Goal: Transaction & Acquisition: Purchase product/service

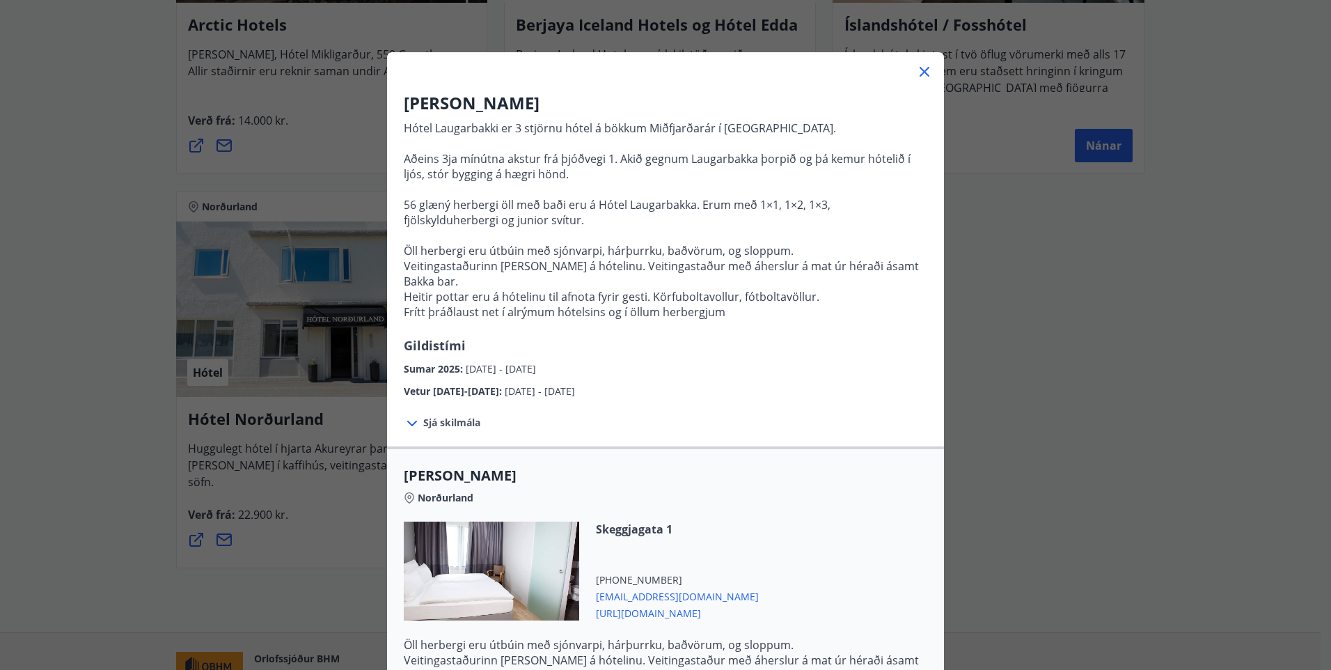
scroll to position [171, 0]
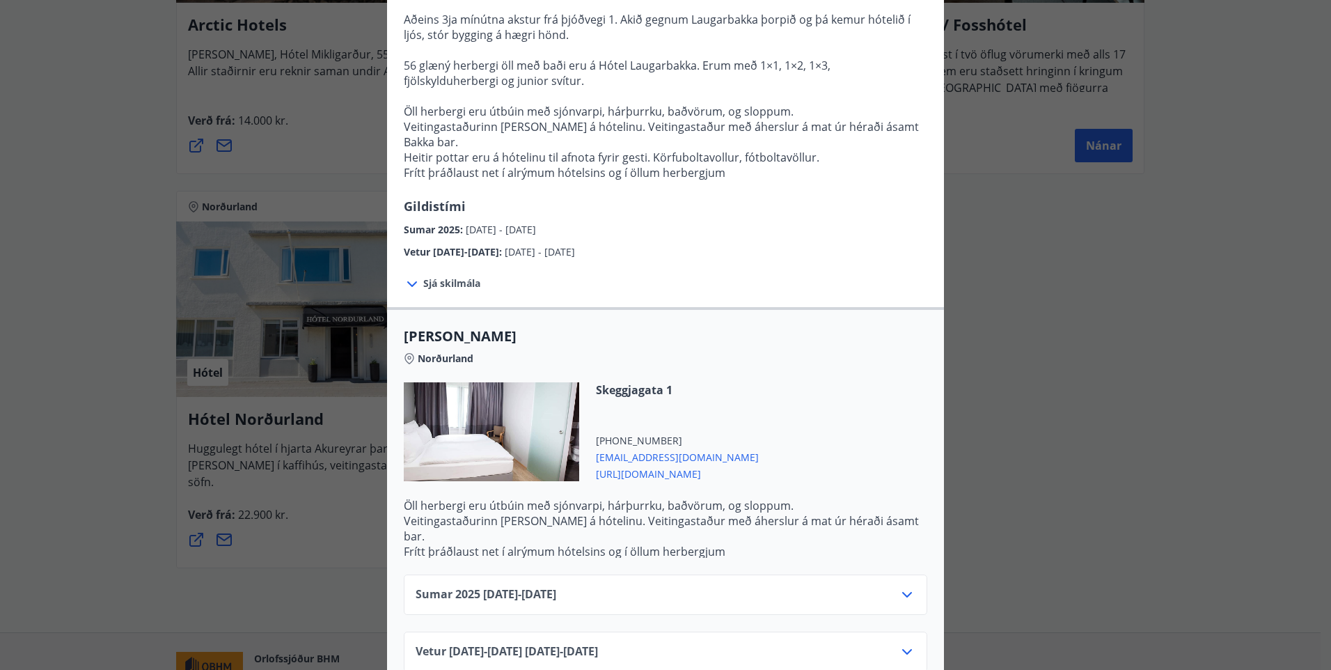
click at [739, 586] on div "Sumar [PHONE_NUMBER][DATE] - [DATE]" at bounding box center [666, 600] width 500 height 28
click at [911, 574] on div "Sumar [PHONE_NUMBER][DATE] - [DATE]" at bounding box center [666, 594] width 524 height 40
click at [899, 586] on icon at bounding box center [907, 594] width 17 height 17
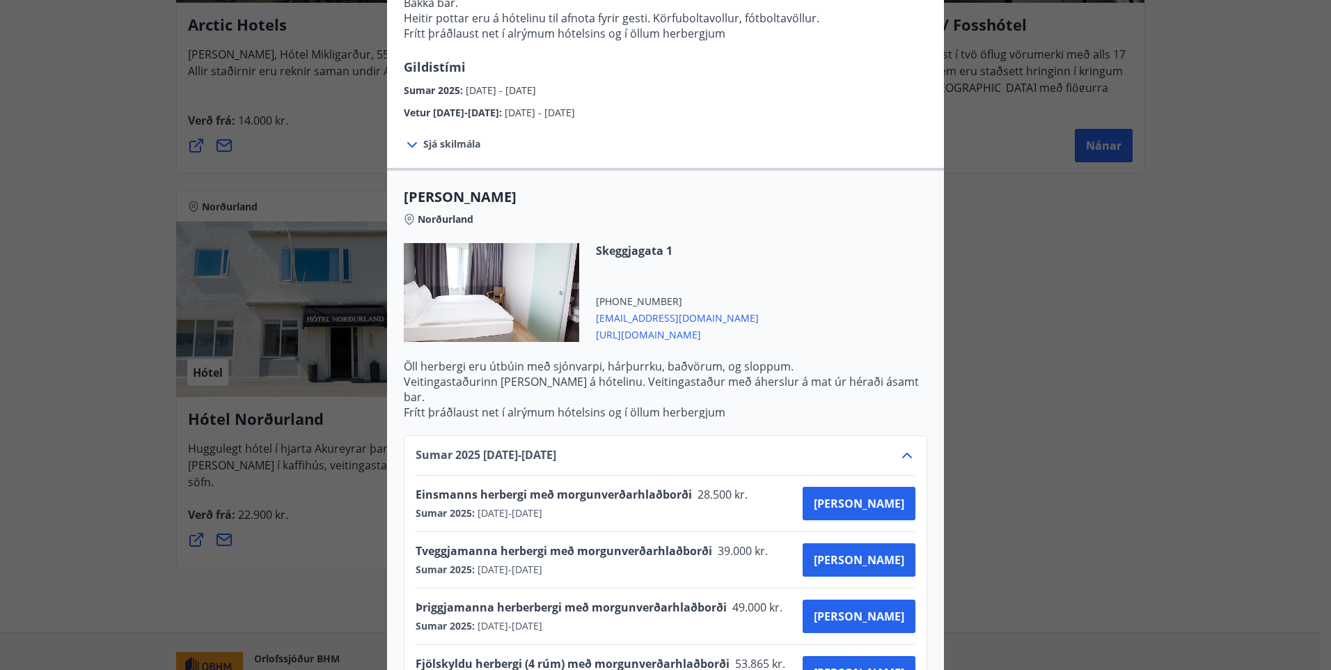
scroll to position [396, 0]
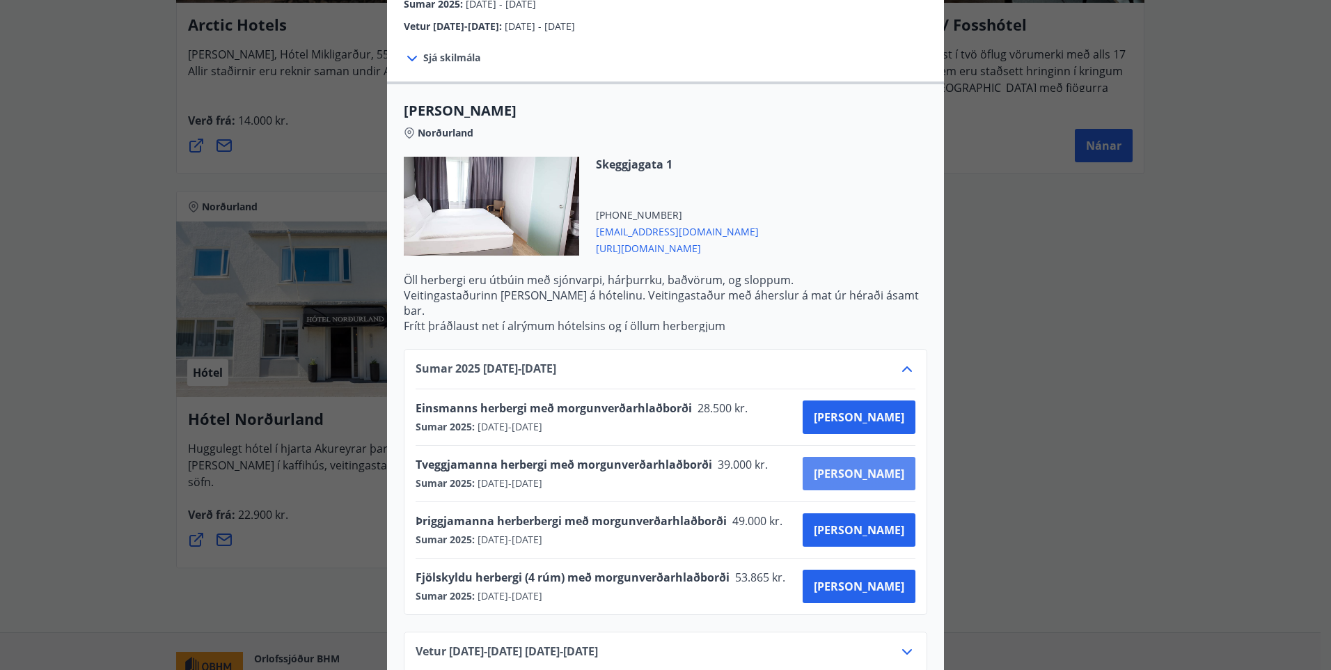
click at [857, 457] on button "[PERSON_NAME]" at bounding box center [859, 473] width 113 height 33
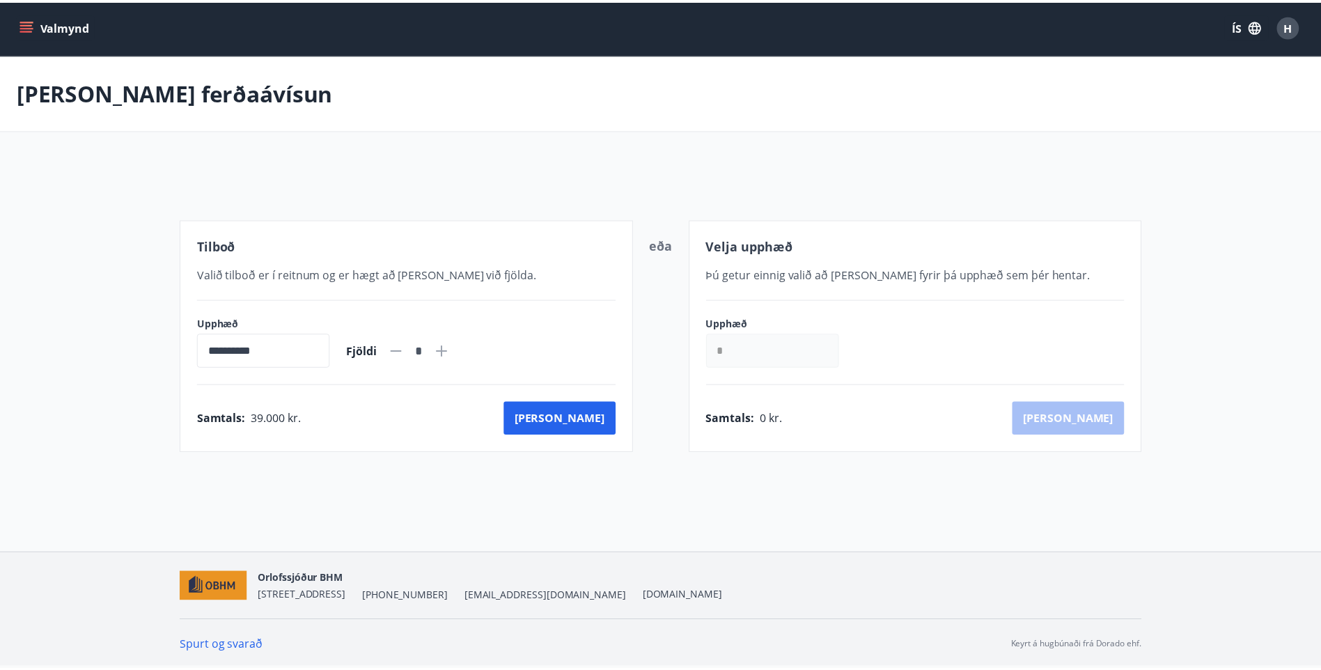
scroll to position [2, 0]
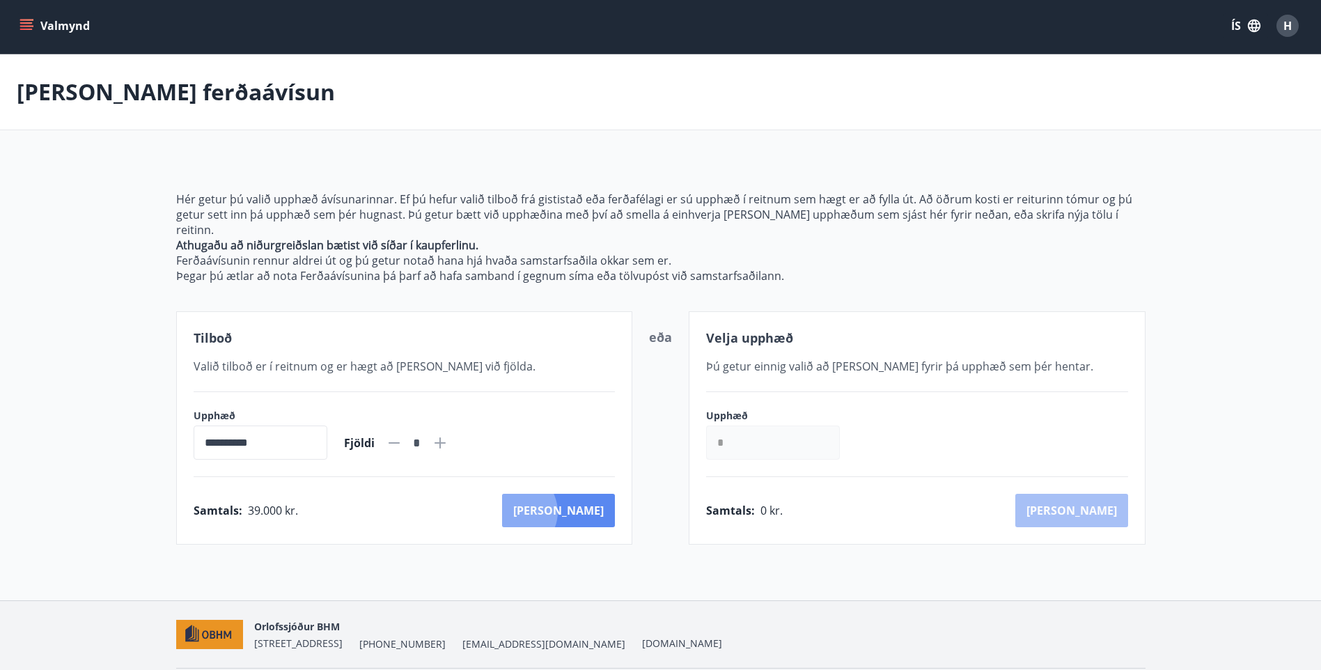
click at [577, 496] on button "[PERSON_NAME]" at bounding box center [558, 510] width 113 height 33
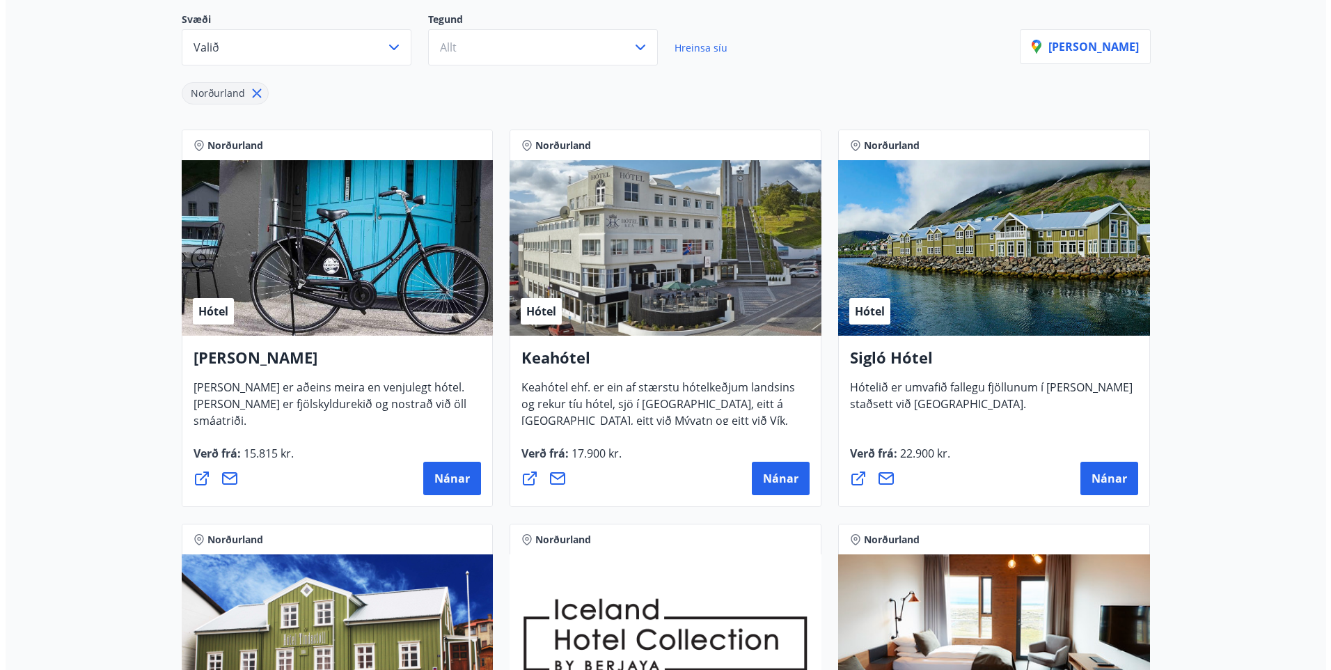
scroll to position [211, 0]
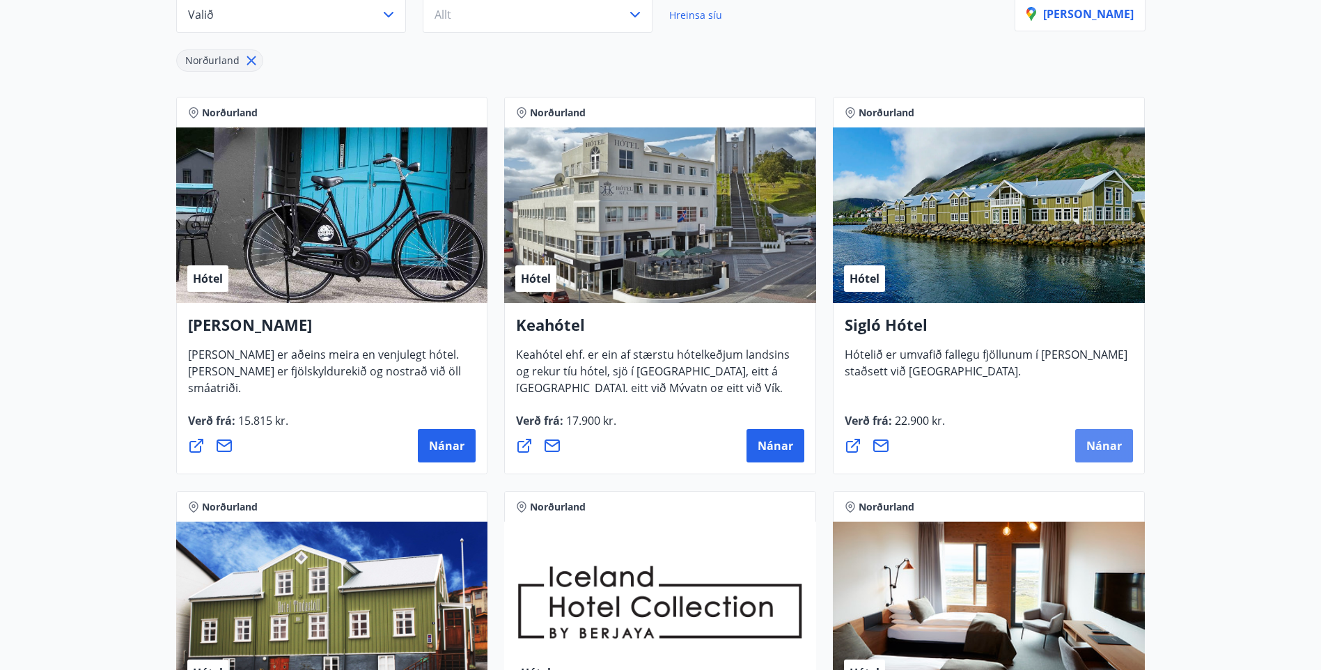
click at [1097, 439] on span "Nánar" at bounding box center [1104, 445] width 36 height 15
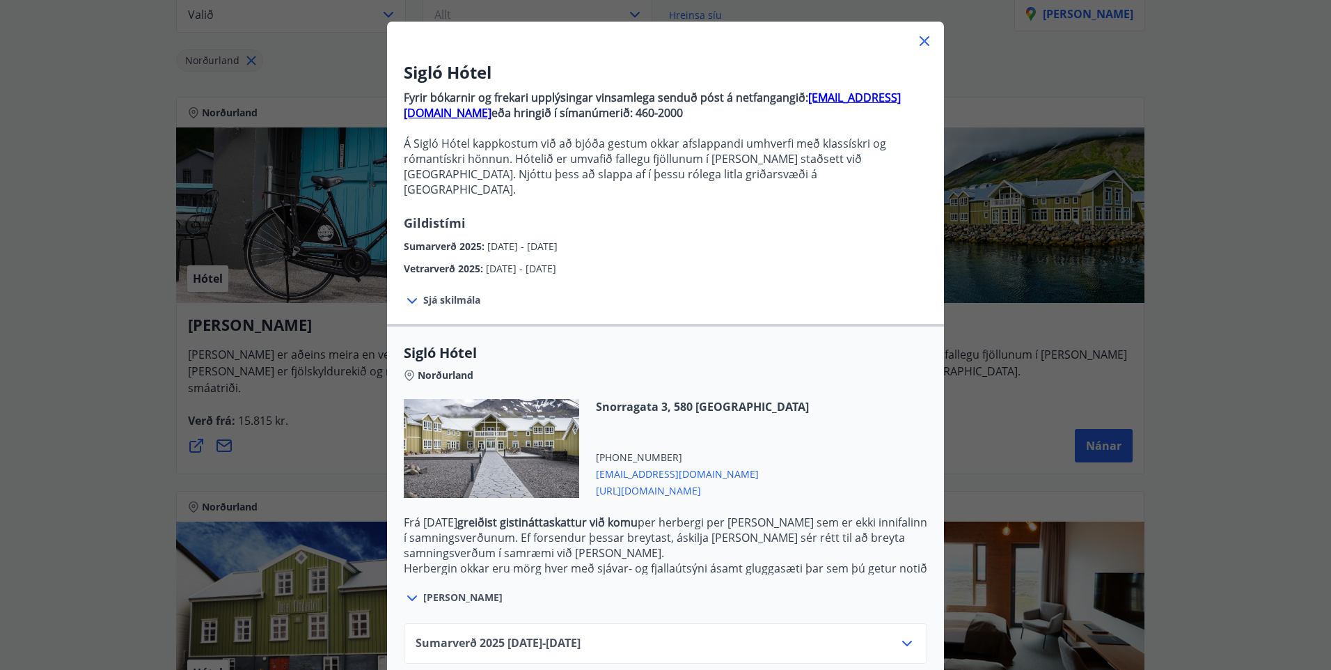
scroll to position [125, 0]
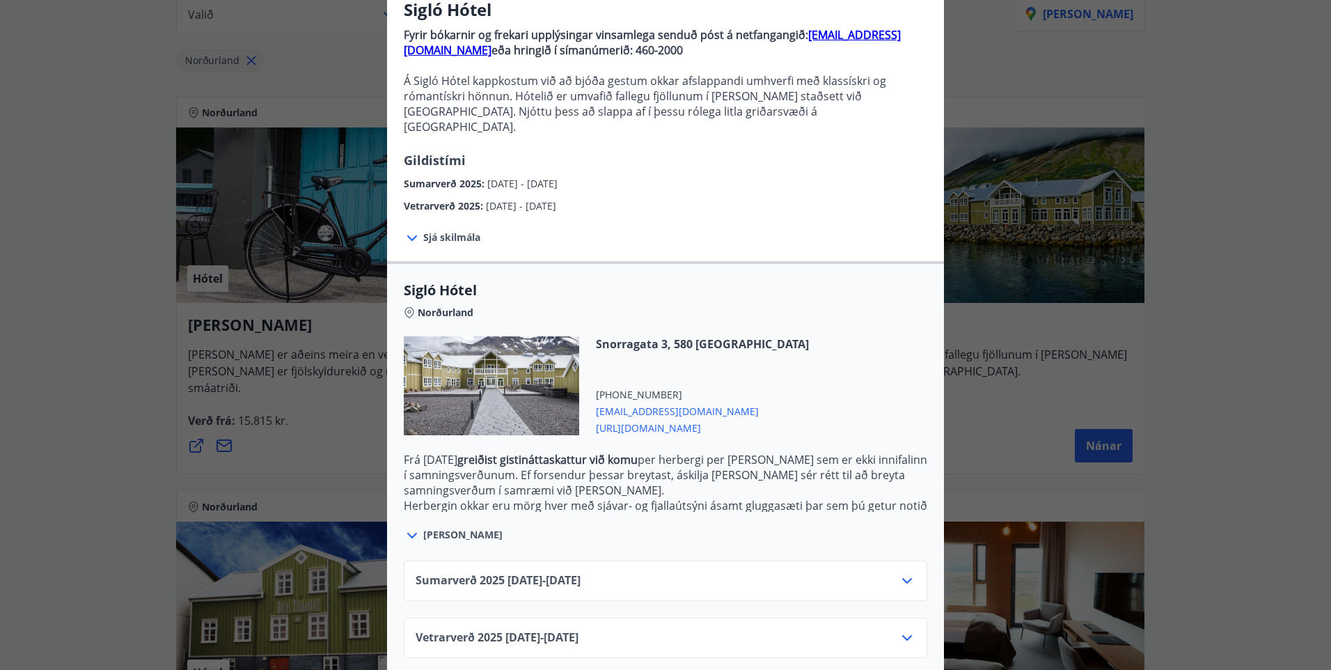
click at [899, 572] on icon at bounding box center [907, 580] width 17 height 17
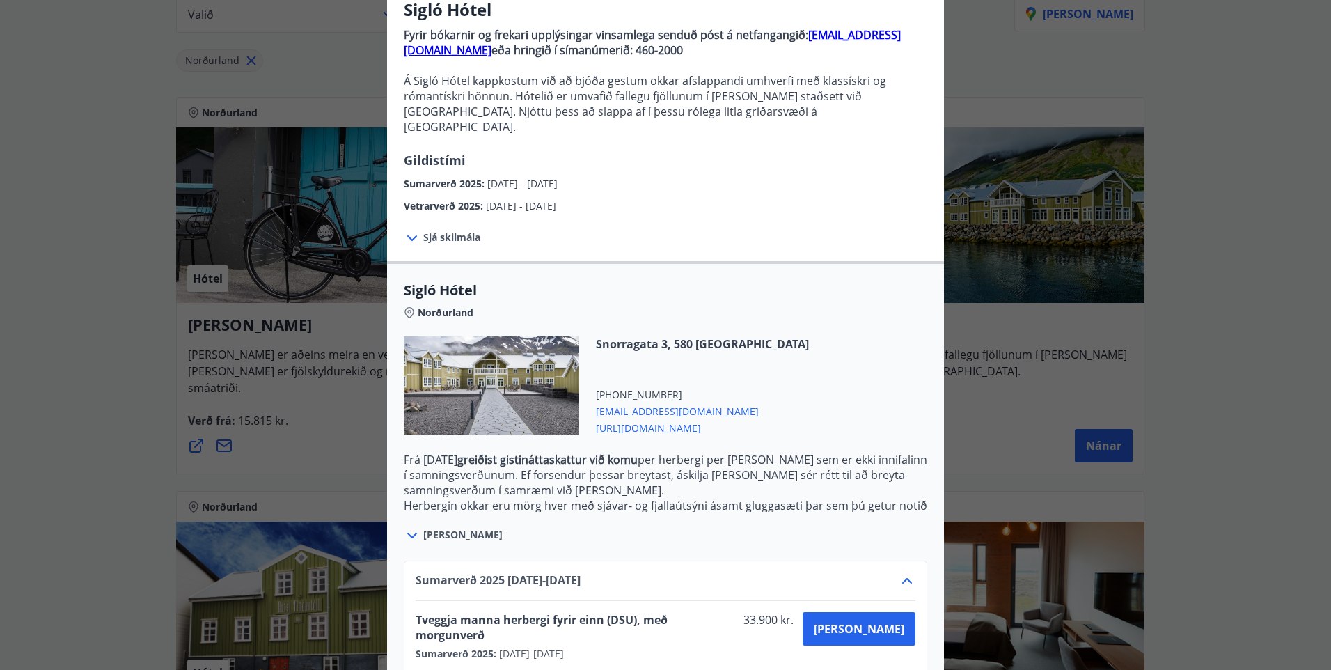
scroll to position [237, 0]
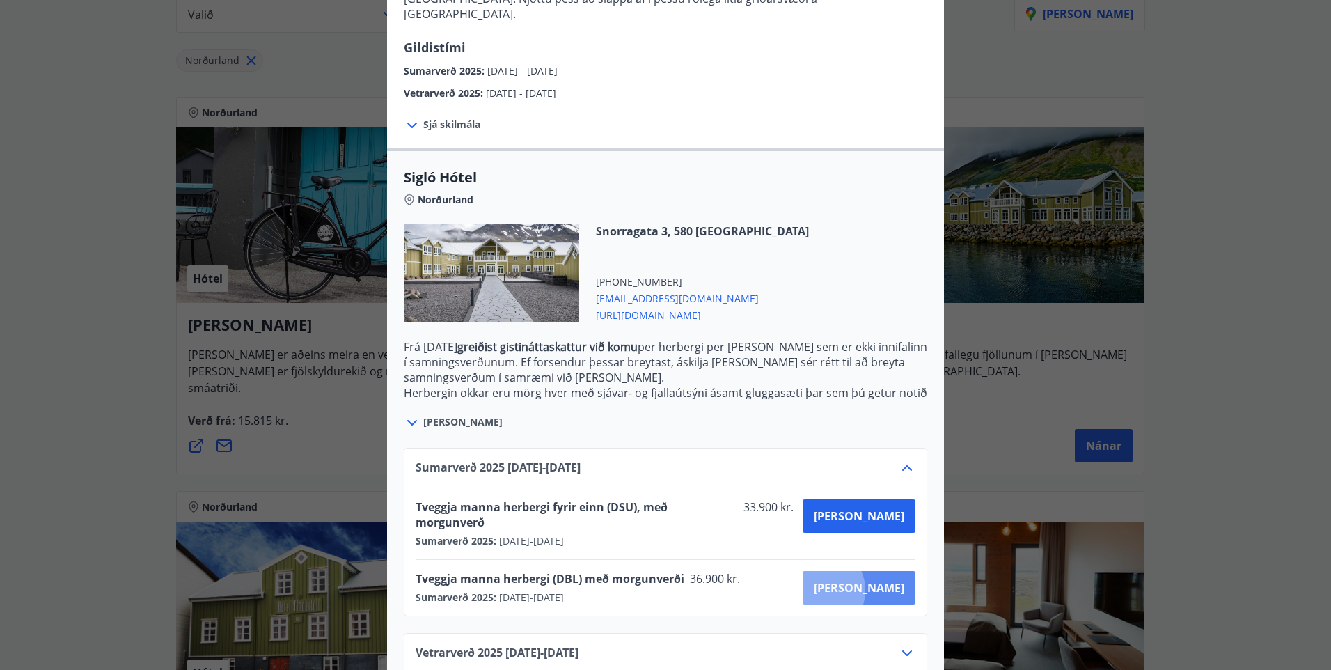
click at [868, 580] on span "[PERSON_NAME]" at bounding box center [859, 587] width 91 height 15
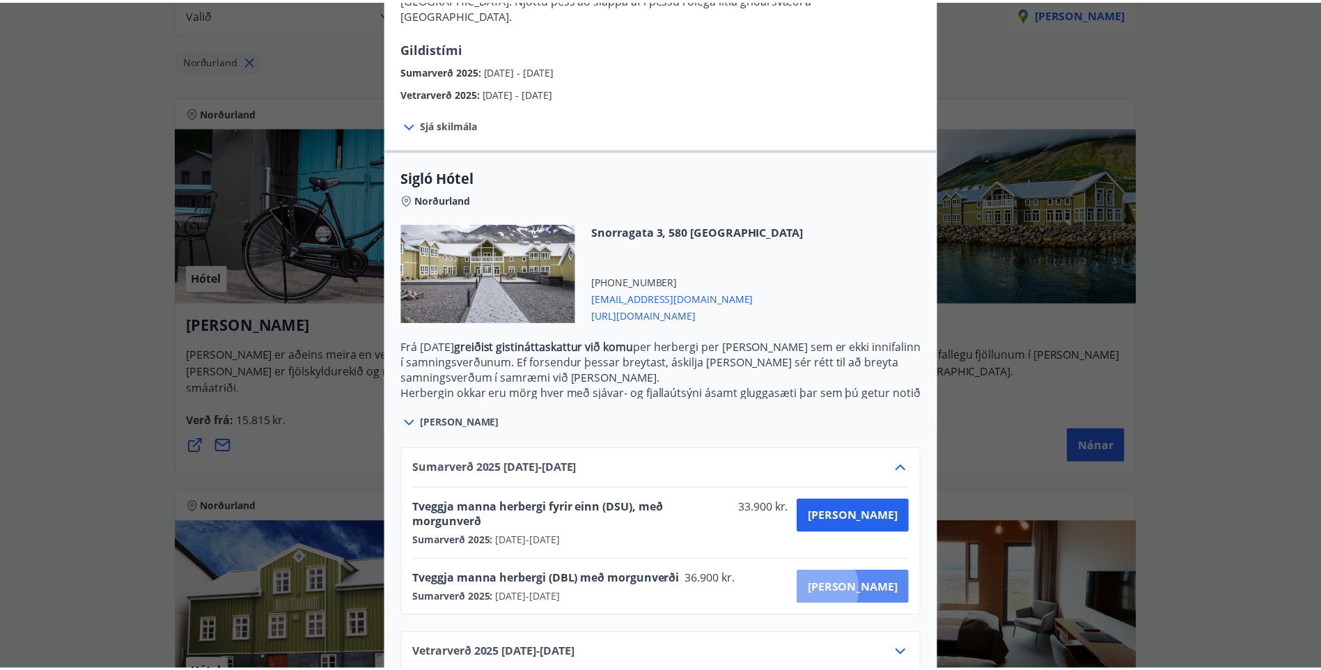
scroll to position [2, 0]
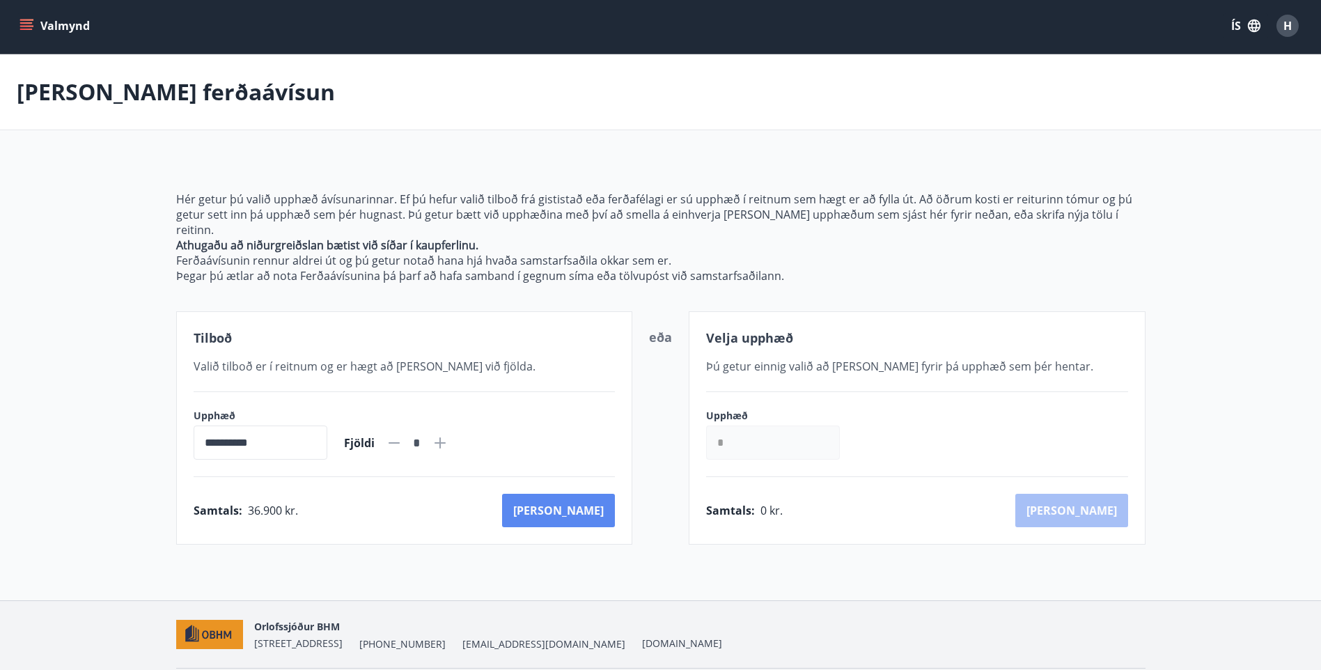
click at [573, 494] on button "[PERSON_NAME]" at bounding box center [558, 510] width 113 height 33
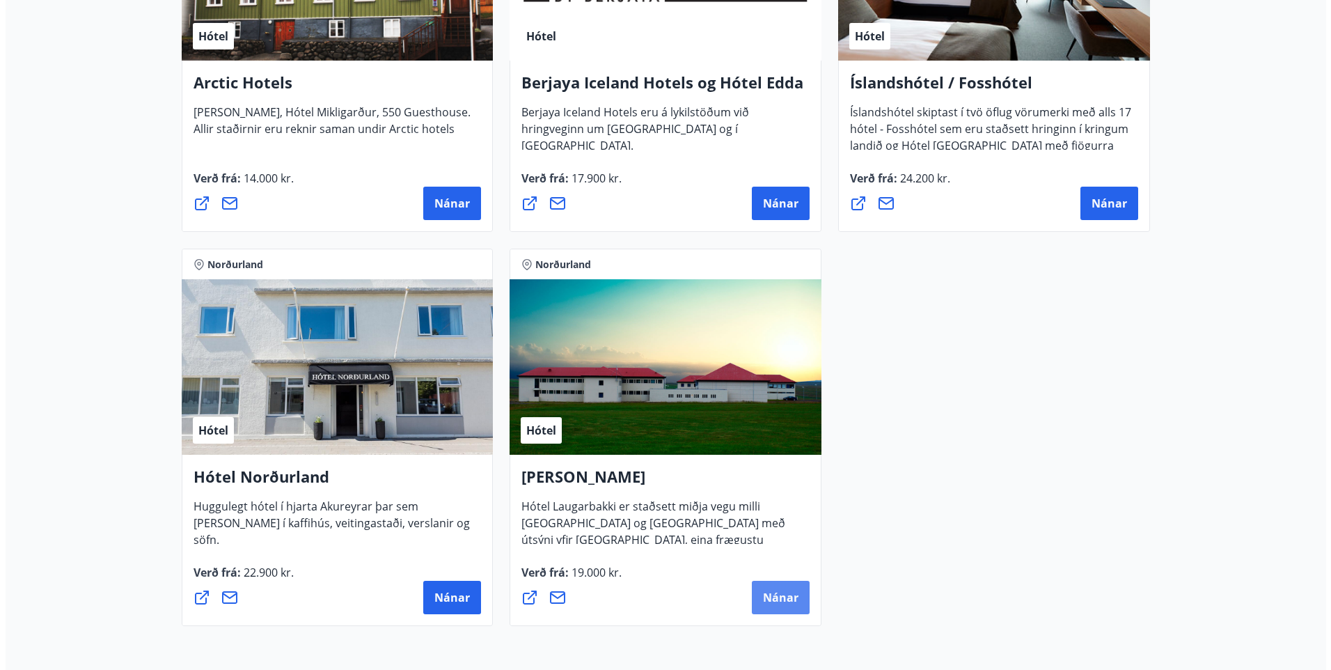
scroll to position [984, 0]
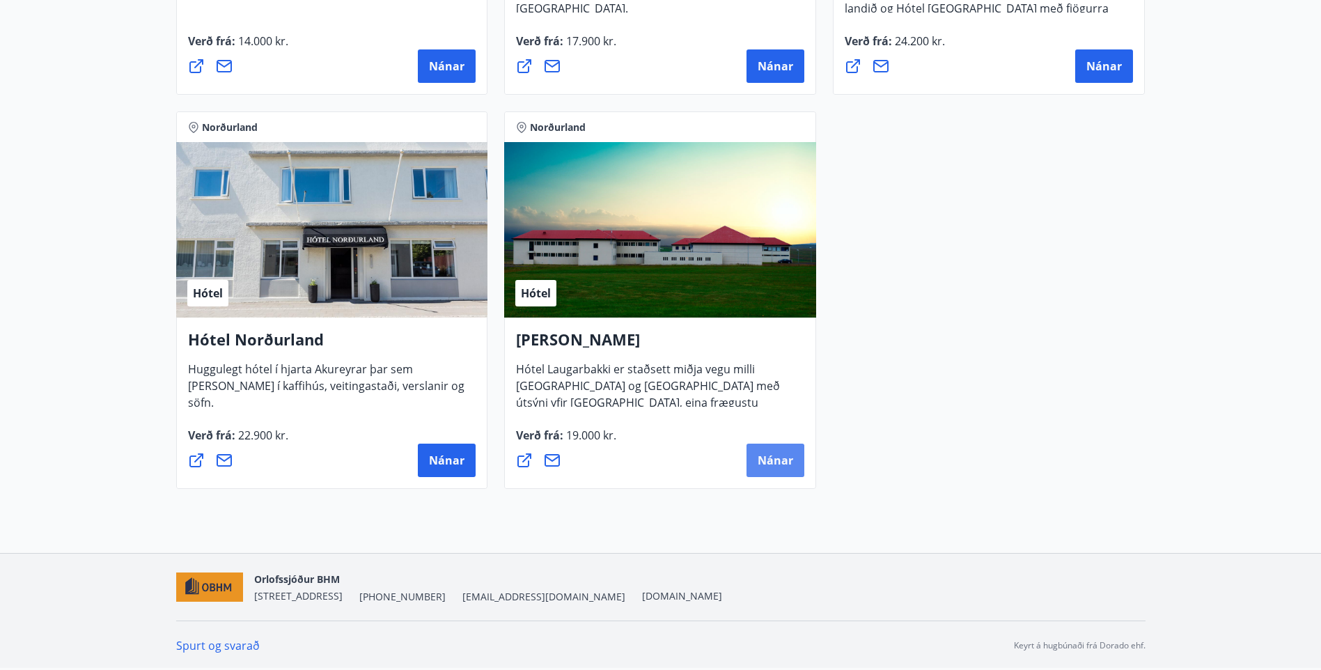
click at [788, 454] on span "Nánar" at bounding box center [776, 460] width 36 height 15
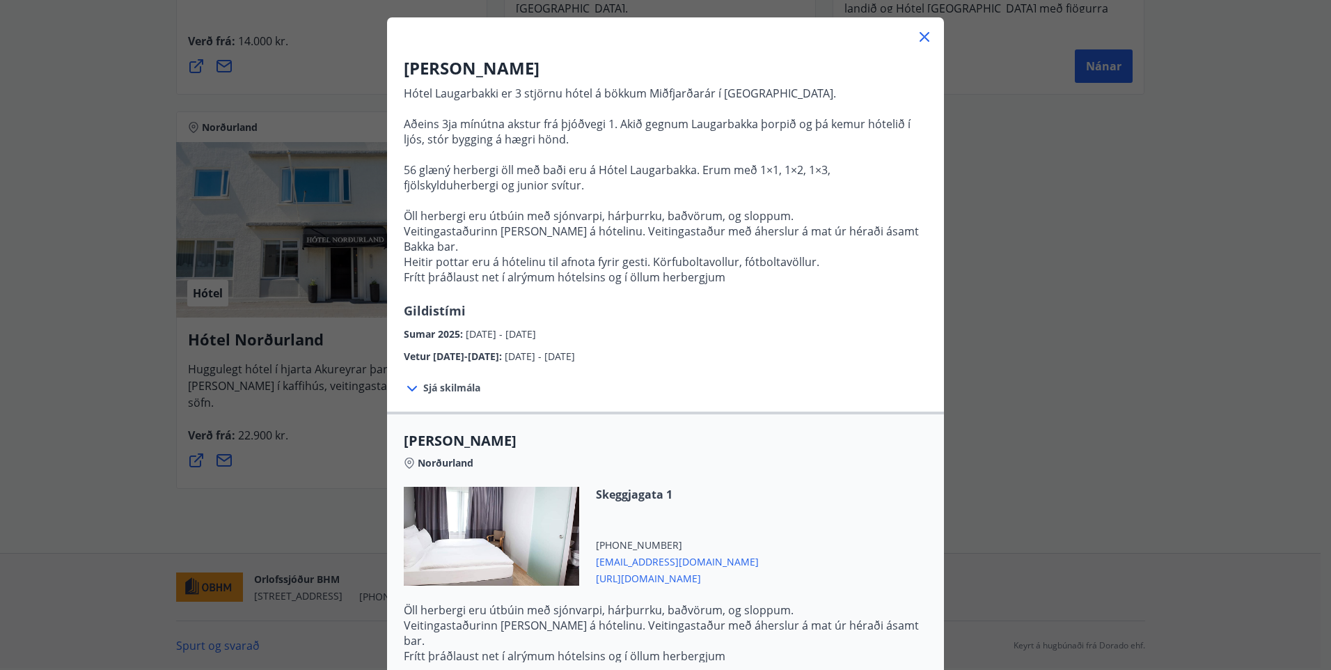
scroll to position [171, 0]
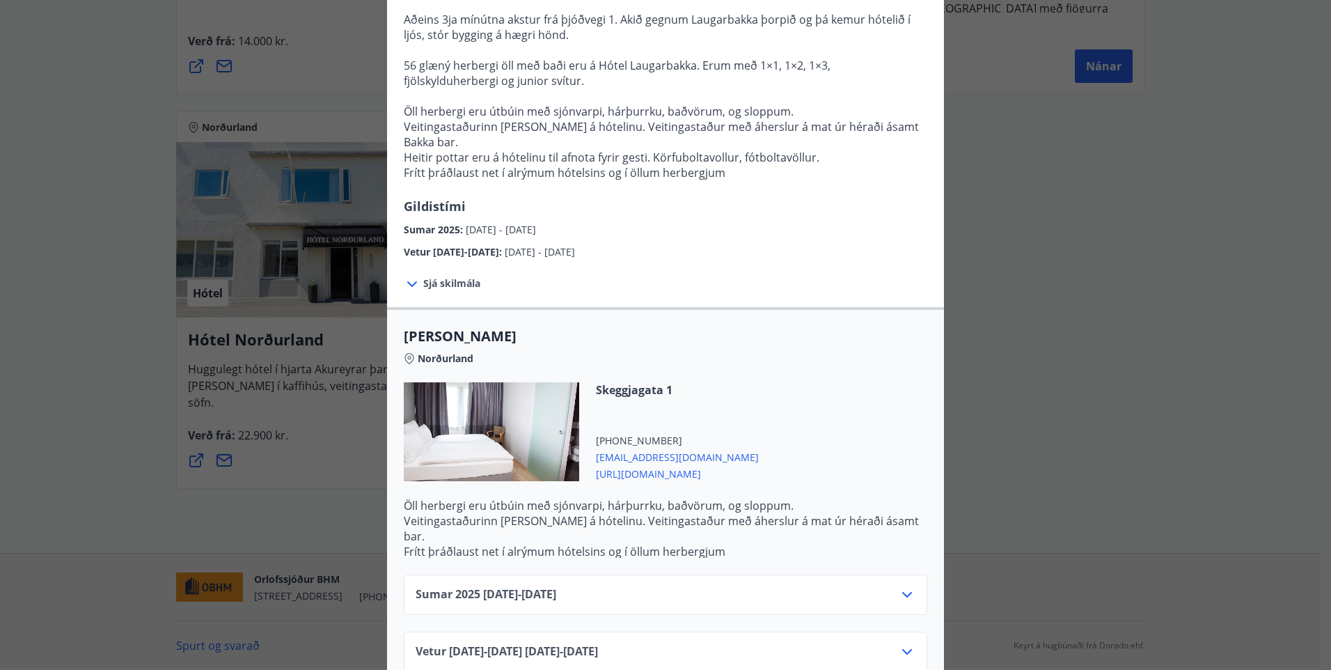
click at [899, 586] on icon at bounding box center [907, 594] width 17 height 17
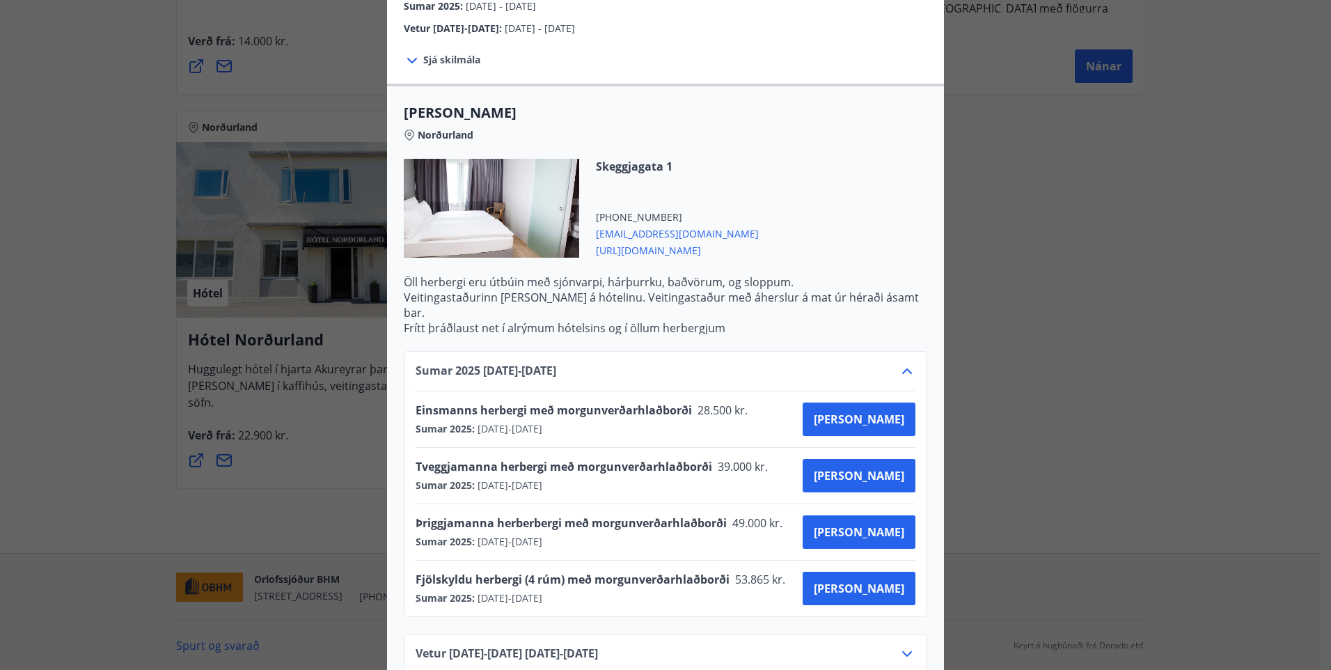
scroll to position [396, 0]
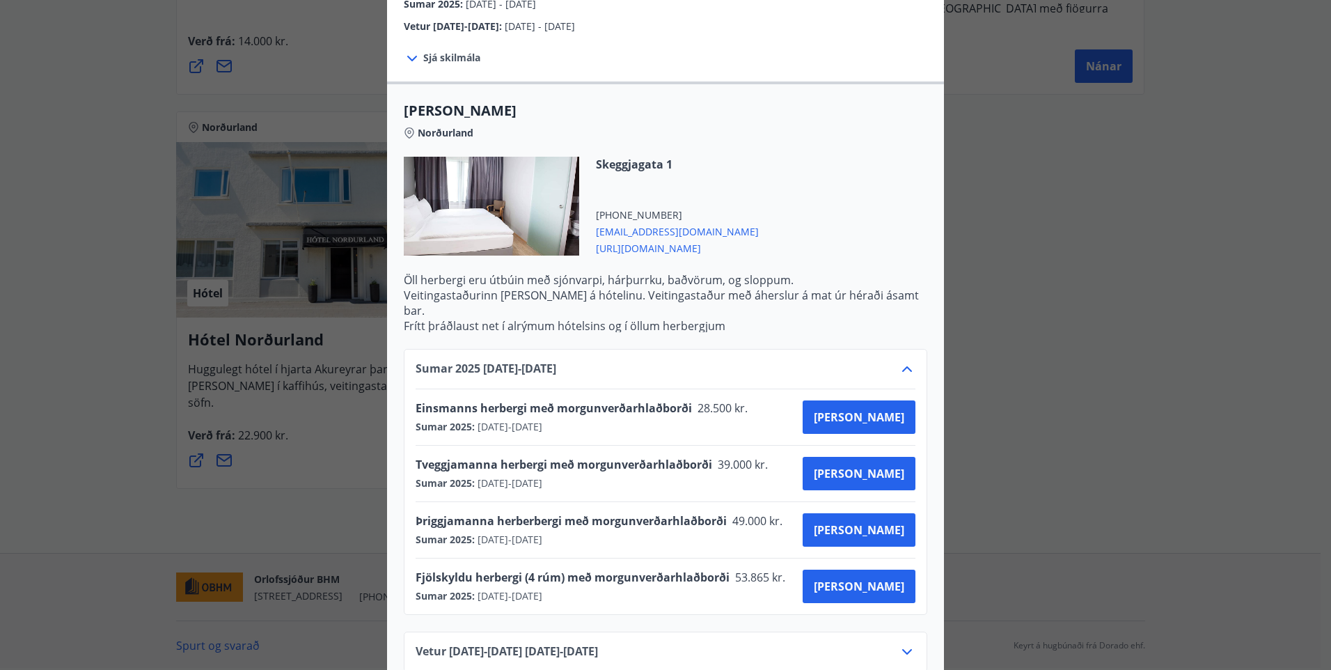
click at [645, 239] on span "[URL][DOMAIN_NAME]" at bounding box center [677, 247] width 163 height 17
